Goal: Find specific page/section: Find specific page/section

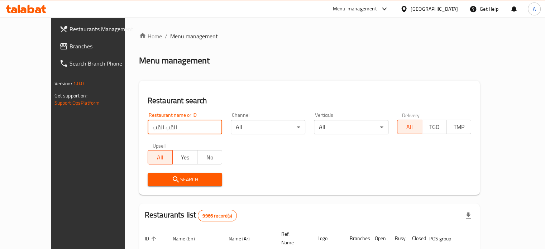
type input "القب القب"
click button "Search" at bounding box center [185, 179] width 74 height 13
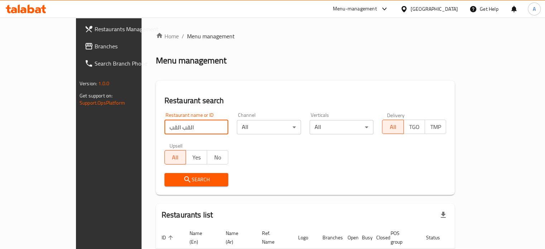
scroll to position [43, 0]
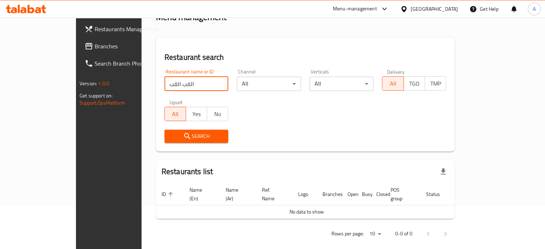
click at [203, 84] on input "القب القب" at bounding box center [196, 84] width 64 height 14
type input "قب قب"
click button "Search" at bounding box center [196, 136] width 64 height 13
click at [205, 81] on input "قب قب" at bounding box center [196, 84] width 64 height 14
click at [203, 81] on input "قب قب" at bounding box center [196, 84] width 64 height 14
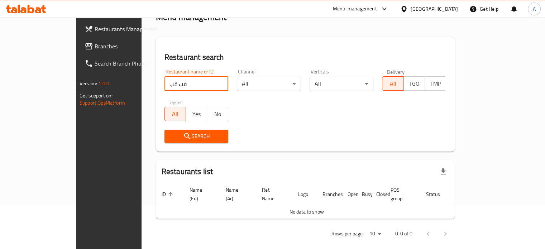
click at [199, 83] on input "قب قب" at bounding box center [196, 84] width 64 height 14
type input "القب"
click button "Search" at bounding box center [196, 136] width 64 height 13
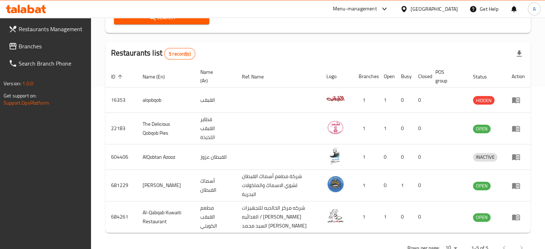
scroll to position [171, 0]
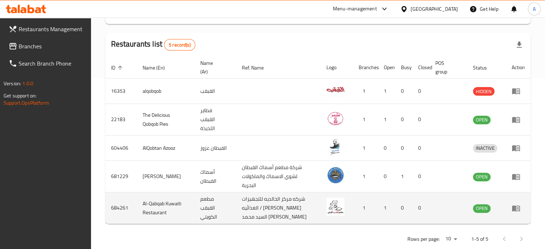
click at [125, 193] on td "684261" at bounding box center [121, 208] width 32 height 32
copy td "684261"
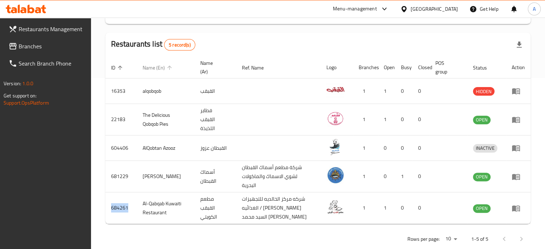
scroll to position [0, 0]
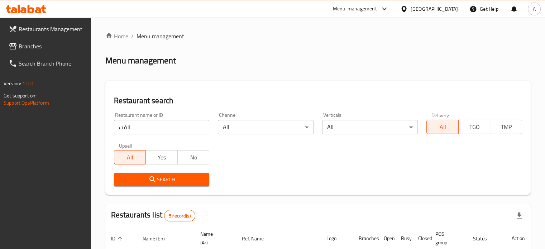
click at [120, 39] on link "Home" at bounding box center [116, 36] width 23 height 9
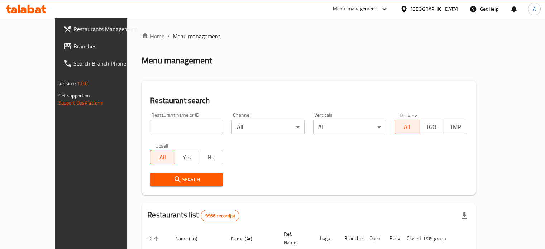
click at [167, 130] on div "Home / Menu management Menu management Restaurant search Restaurant name or ID …" at bounding box center [308, 222] width 334 height 380
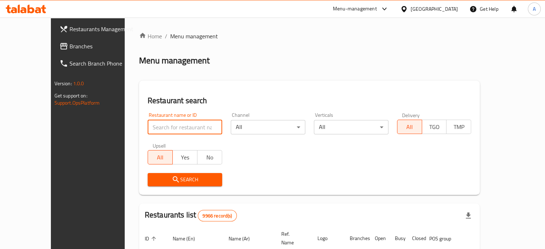
click at [172, 125] on input "search" at bounding box center [185, 127] width 74 height 14
paste input "684261"
type input "684261"
click button "Search" at bounding box center [185, 179] width 74 height 13
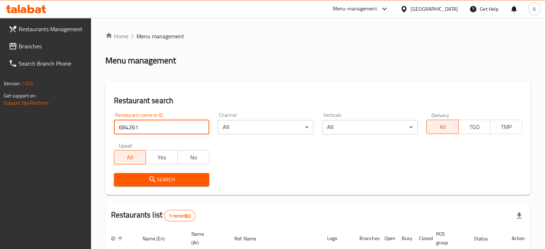
scroll to position [71, 0]
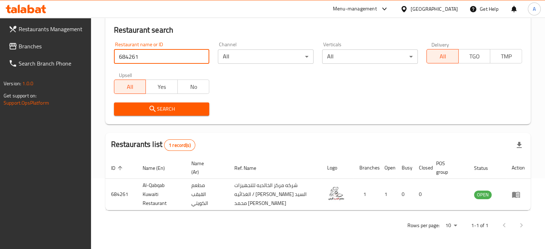
click at [43, 39] on link "Branches" at bounding box center [47, 46] width 88 height 17
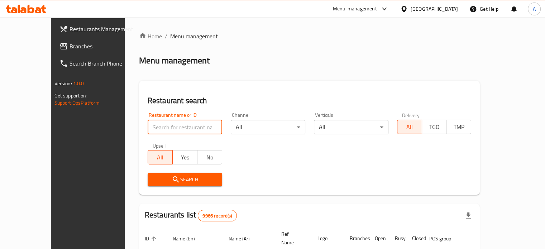
click at [185, 133] on input "search" at bounding box center [185, 127] width 74 height 14
paste input "684261"
type input "684261"
click button "Search" at bounding box center [185, 179] width 74 height 13
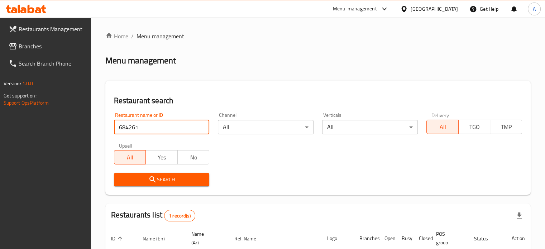
scroll to position [71, 0]
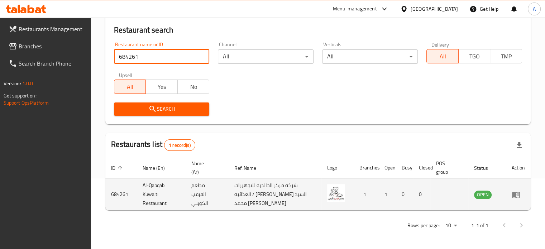
click at [153, 190] on td "Al-Qabqab Kuwaiti Restaurant" at bounding box center [161, 195] width 49 height 32
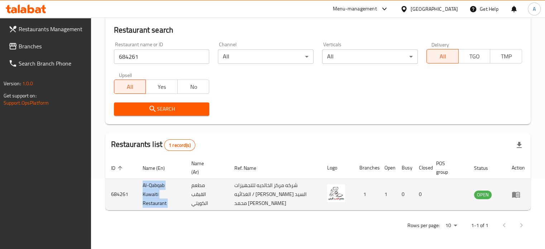
click at [153, 190] on td "Al-Qabqab Kuwaiti Restaurant" at bounding box center [161, 195] width 49 height 32
copy td "Al-Qabqab Kuwaiti Restaurant"
click at [519, 197] on icon "enhanced table" at bounding box center [516, 195] width 8 height 6
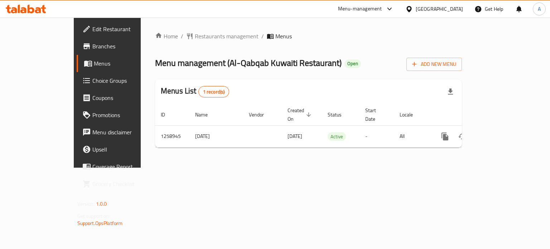
click at [92, 45] on span "Branches" at bounding box center [126, 46] width 68 height 9
